Goal: Transaction & Acquisition: Purchase product/service

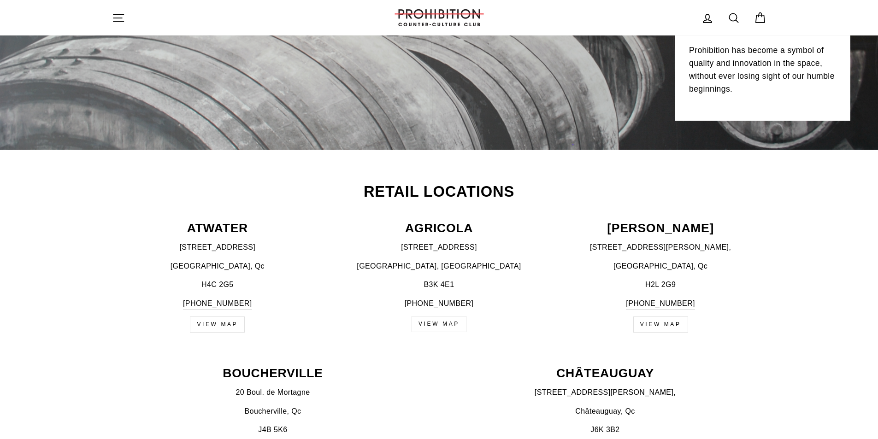
scroll to position [230, 0]
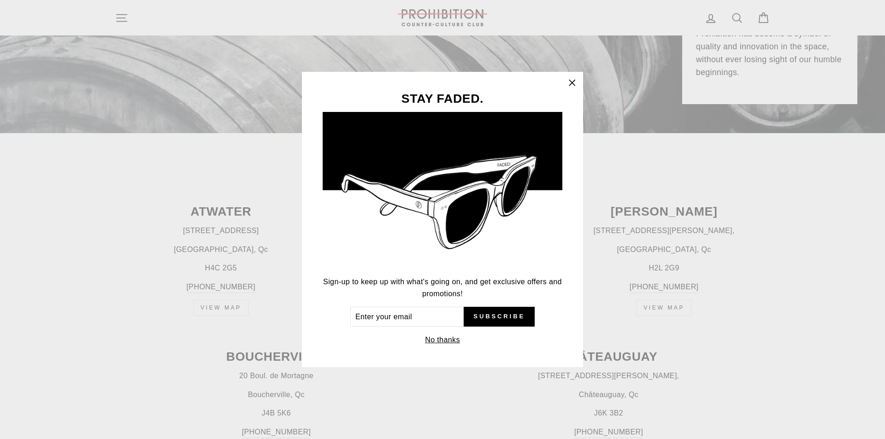
click at [568, 85] on icon "button" at bounding box center [571, 82] width 13 height 13
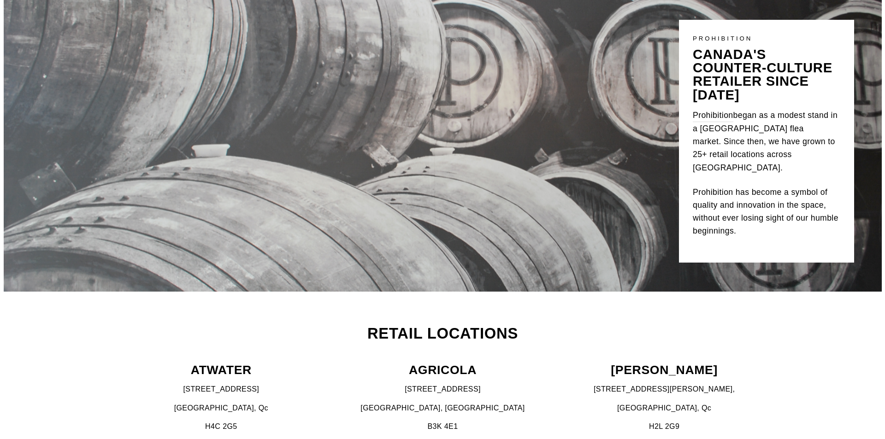
scroll to position [0, 0]
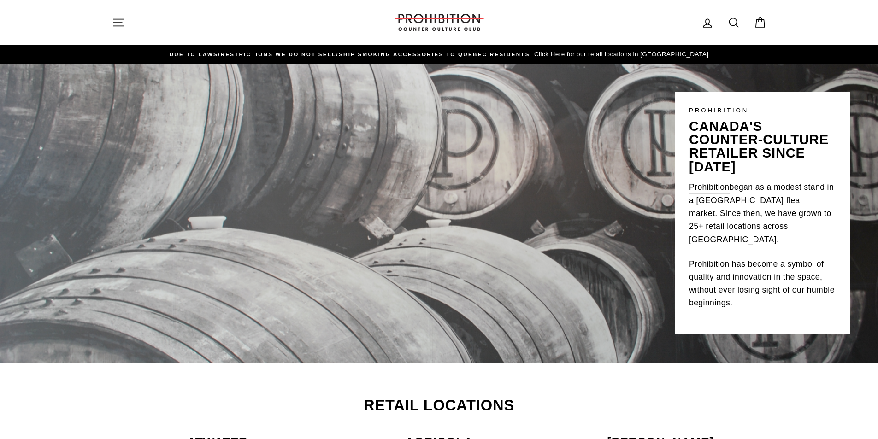
click at [121, 23] on icon "button" at bounding box center [118, 22] width 13 height 13
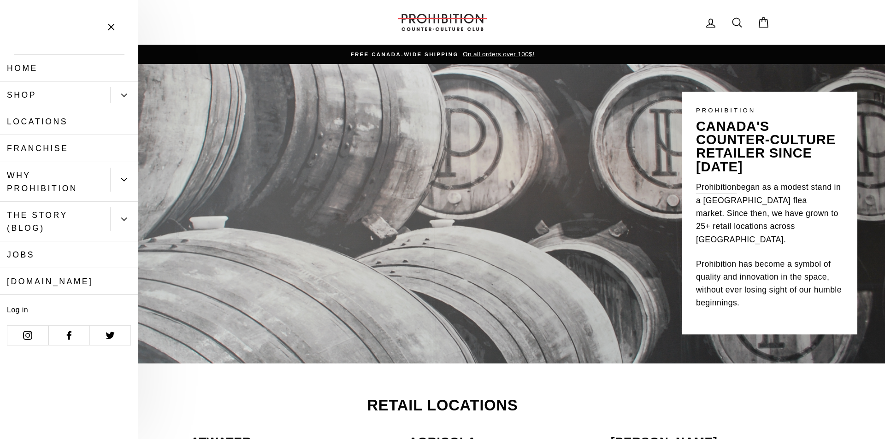
click at [121, 98] on button "Primary" at bounding box center [124, 95] width 28 height 16
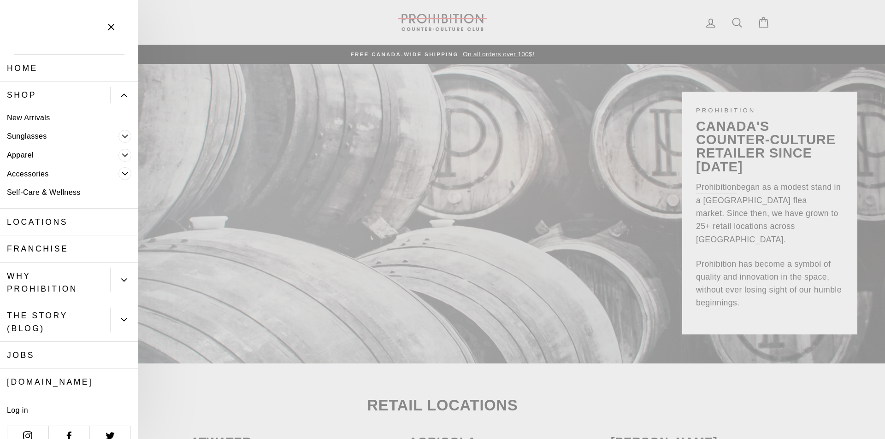
click at [118, 170] on span "Primary" at bounding box center [124, 173] width 13 height 13
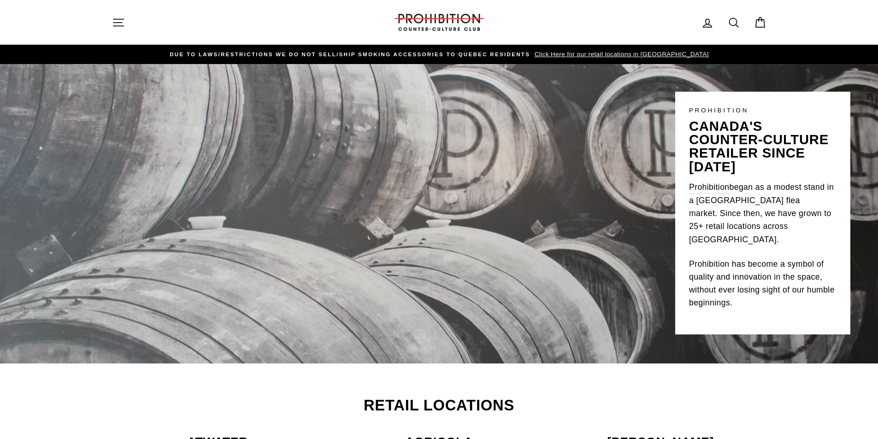
click at [740, 24] on icon at bounding box center [733, 22] width 13 height 13
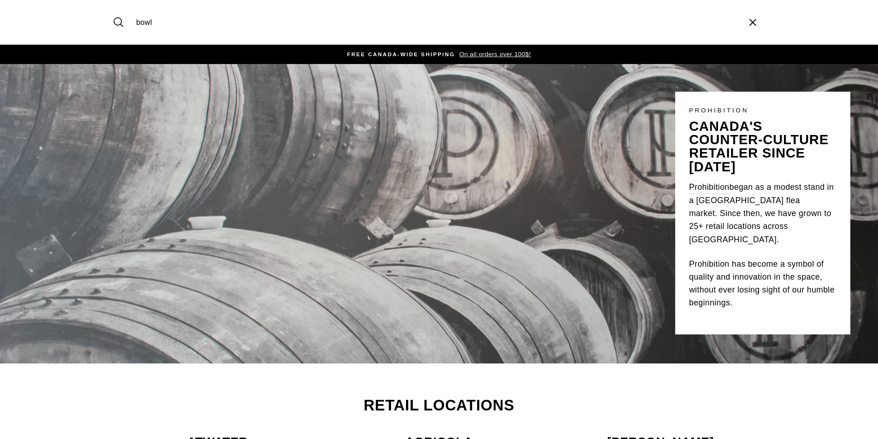
type input "bowl"
click at [112, 7] on button "Search" at bounding box center [122, 22] width 20 height 31
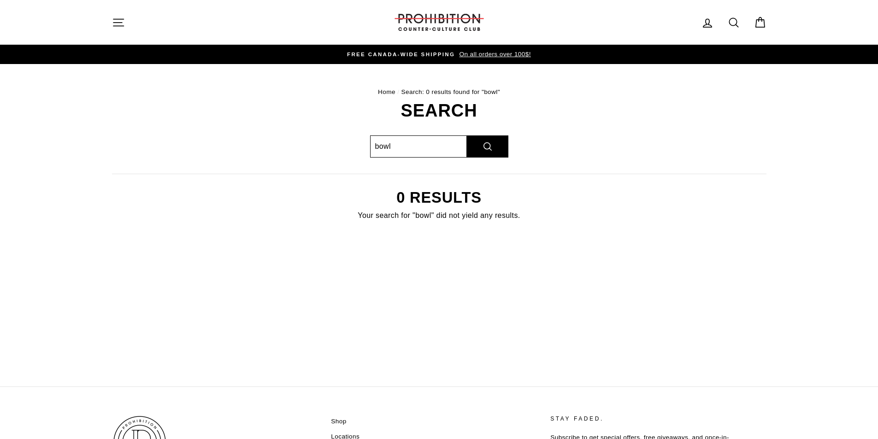
click at [422, 148] on input "bowl" at bounding box center [418, 146] width 97 height 22
click at [421, 148] on input "bowl" at bounding box center [418, 146] width 97 height 22
type input "quasar"
click at [467, 135] on button "Search" at bounding box center [487, 146] width 41 height 22
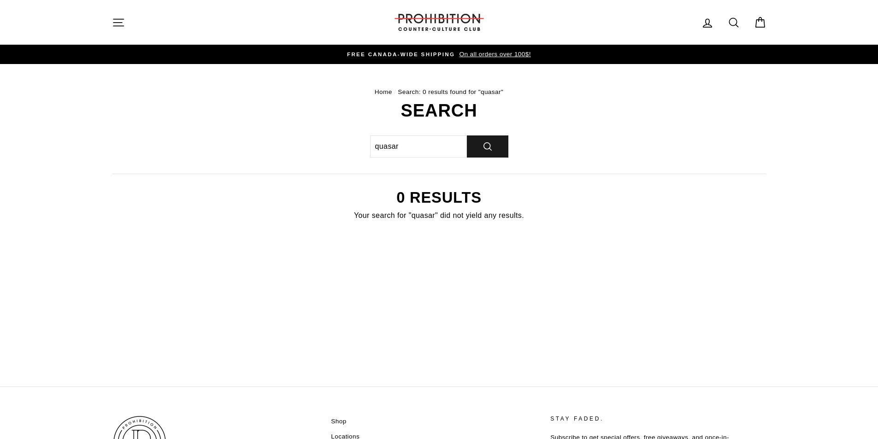
click at [488, 151] on button "Search" at bounding box center [487, 146] width 41 height 22
